Goal: Information Seeking & Learning: Learn about a topic

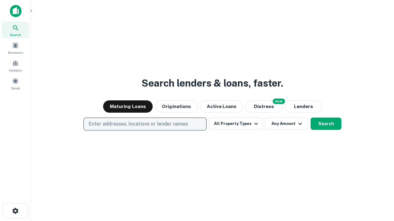
click at [145, 124] on p "Enter addresses, locations or lender names" at bounding box center [138, 124] width 99 height 7
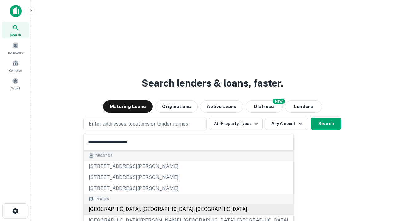
click at [147, 210] on div "[GEOGRAPHIC_DATA], [GEOGRAPHIC_DATA], [GEOGRAPHIC_DATA]" at bounding box center [189, 209] width 210 height 11
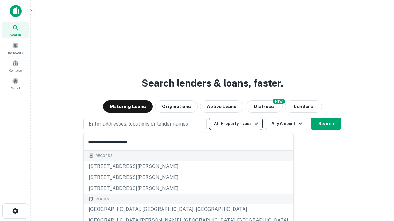
click at [236, 124] on button "All Property Types" at bounding box center [236, 124] width 54 height 12
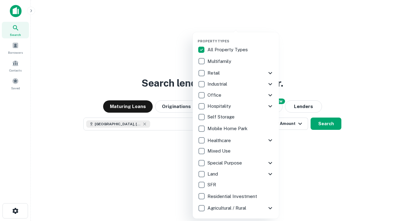
click at [241, 37] on button "button" at bounding box center [241, 37] width 86 height 0
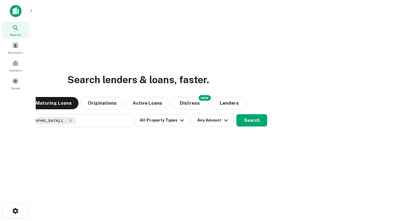
scroll to position [10, 0]
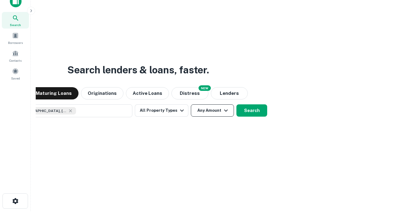
click at [191, 105] on button "Any Amount" at bounding box center [212, 111] width 43 height 12
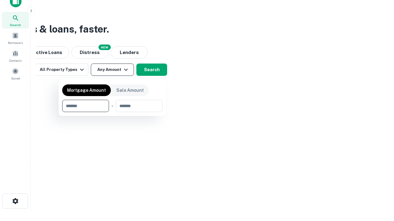
type input "*******"
click at [112, 112] on button "button" at bounding box center [112, 112] width 100 height 0
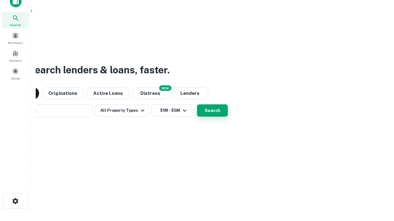
click at [197, 105] on button "Search" at bounding box center [212, 111] width 31 height 12
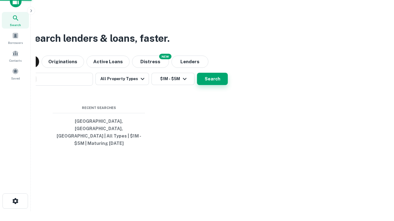
scroll to position [20, 174]
